Goal: Task Accomplishment & Management: Complete application form

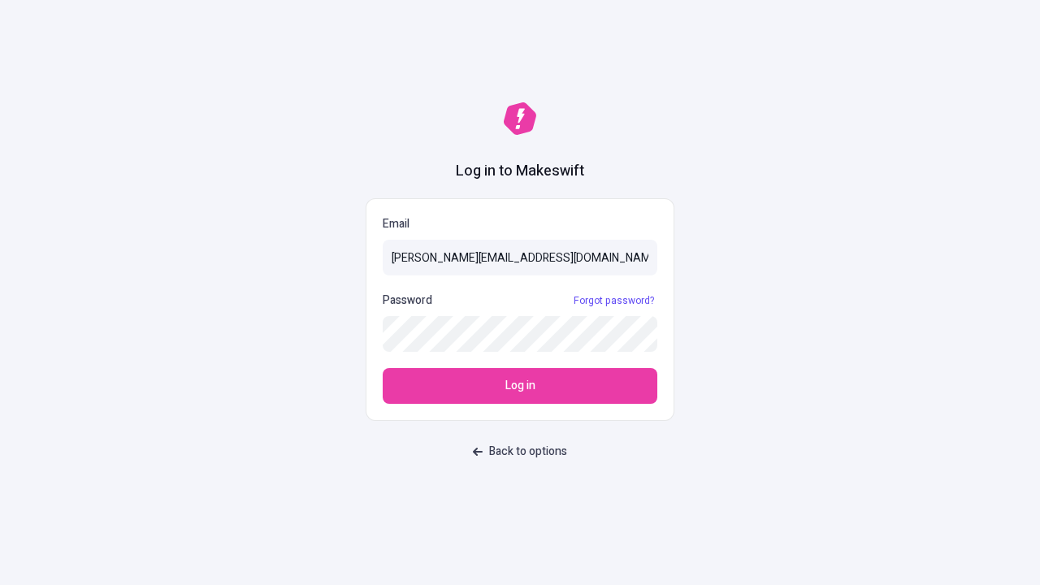
type input "[PERSON_NAME][EMAIL_ADDRESS][DOMAIN_NAME]"
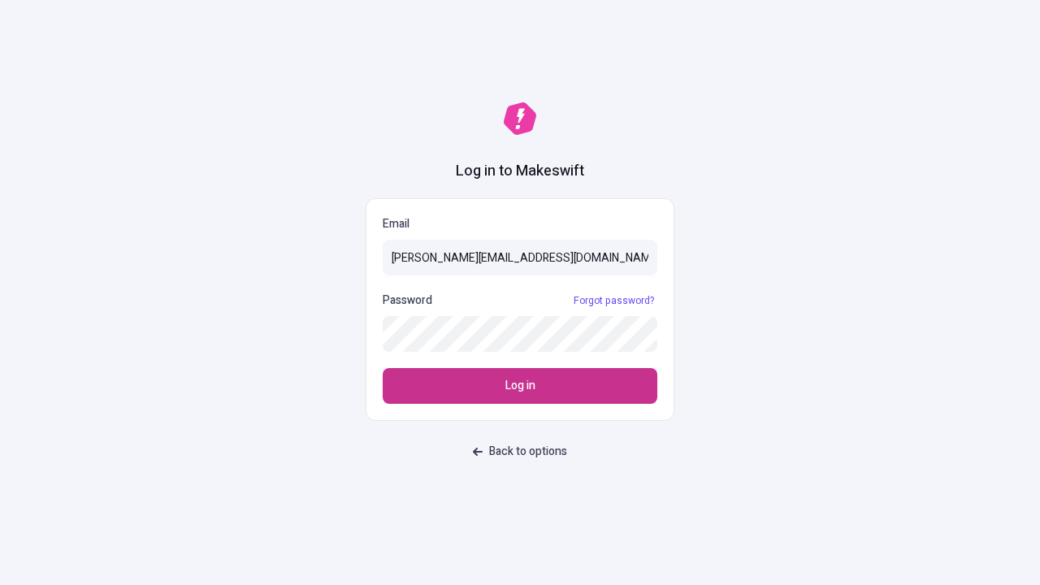
click at [520, 386] on span "Log in" at bounding box center [521, 386] width 30 height 18
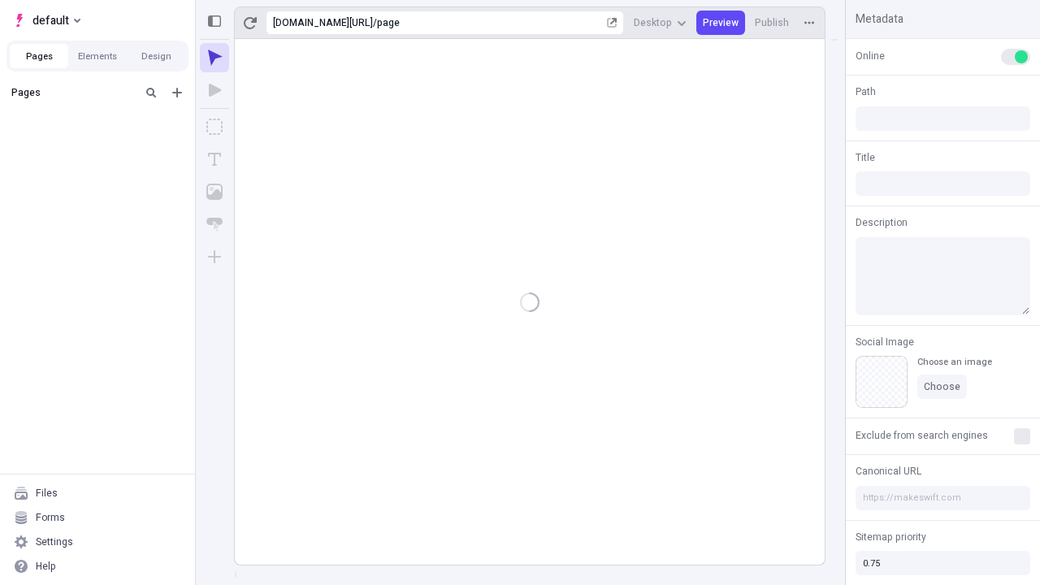
type input "/page"
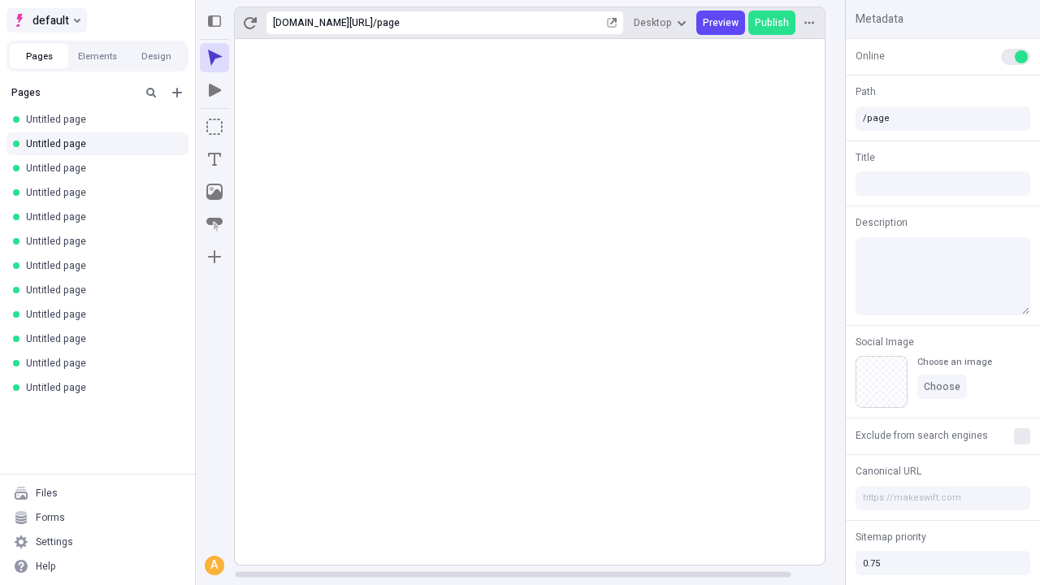
click at [46, 20] on span "default" at bounding box center [51, 21] width 37 height 20
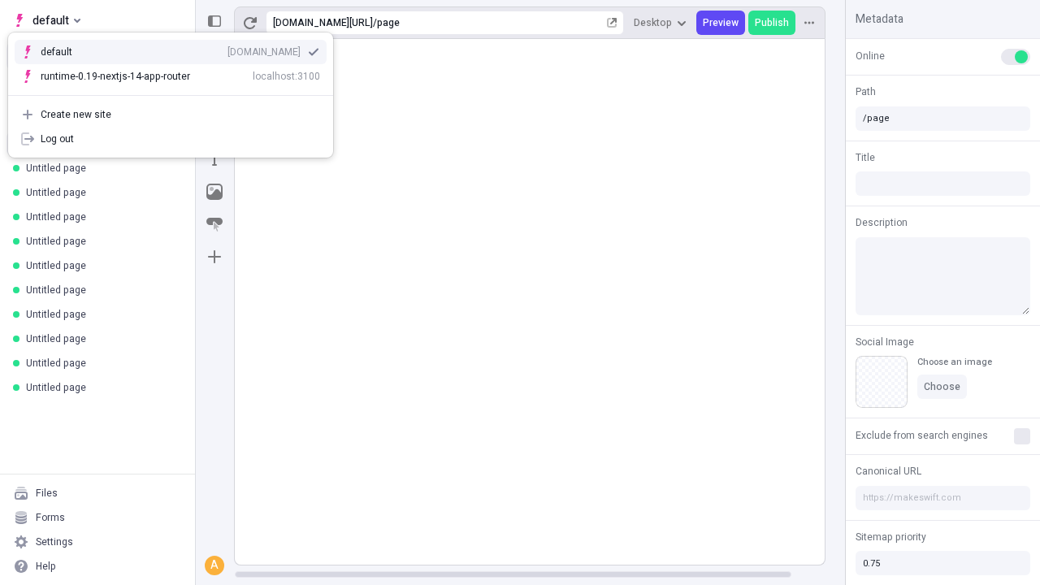
click at [228, 49] on div "qee9k4dy7d.staging.makeswift.site" at bounding box center [264, 52] width 73 height 13
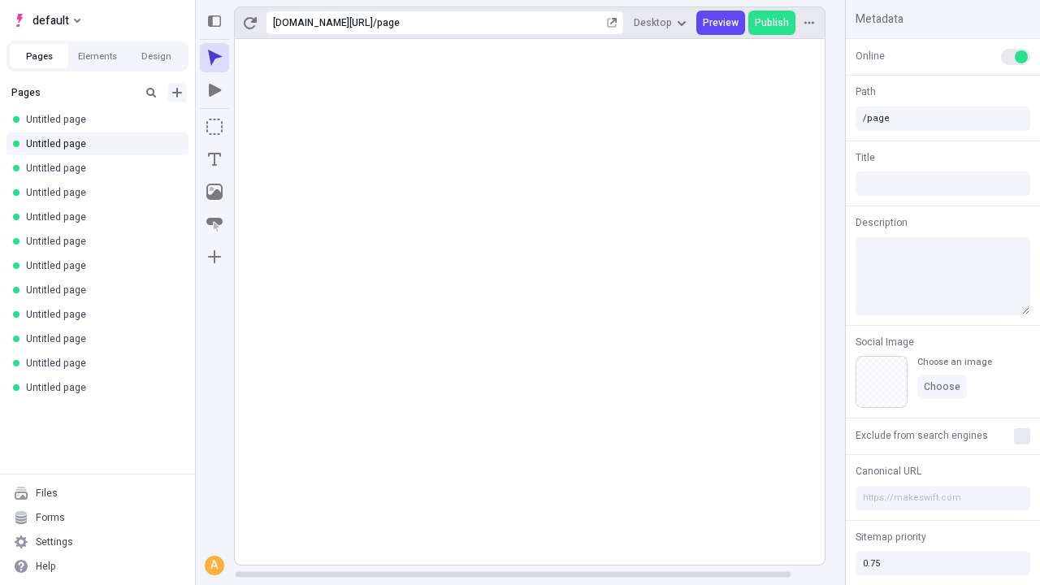
click at [177, 93] on icon "Add new" at bounding box center [177, 93] width 10 height 10
click at [263, 126] on span "Blank page" at bounding box center [273, 125] width 101 height 13
type input "/deep-link-bestia"
